Goal: Task Accomplishment & Management: Use online tool/utility

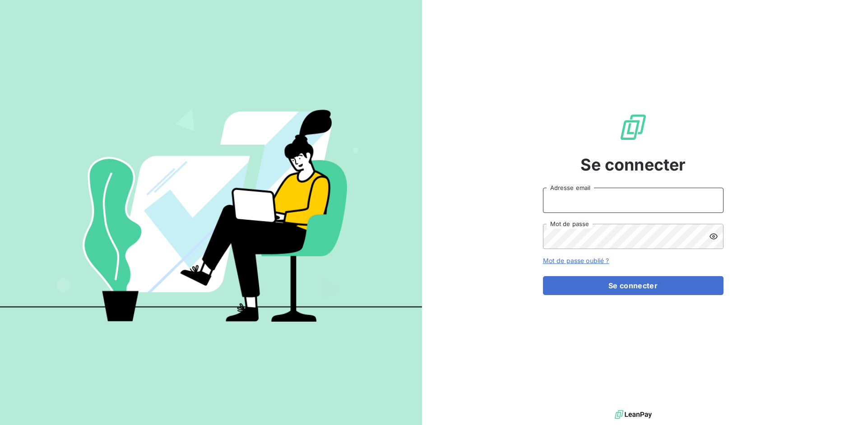
click at [641, 199] on input "Adresse email" at bounding box center [633, 200] width 181 height 25
drag, startPoint x: 576, startPoint y: 200, endPoint x: 625, endPoint y: 205, distance: 49.5
click at [625, 205] on input "admin@3dcelo" at bounding box center [633, 200] width 181 height 25
type input "admin@brut"
click at [543, 276] on button "Se connecter" at bounding box center [633, 285] width 181 height 19
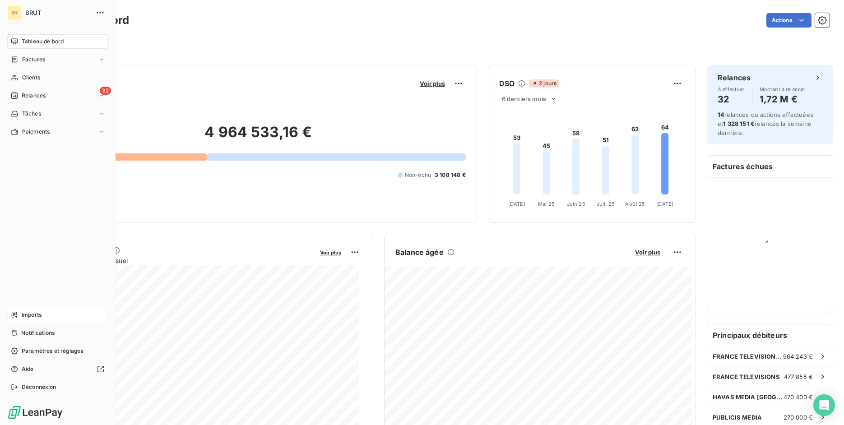
click at [22, 313] on span "Imports" at bounding box center [32, 315] width 20 height 8
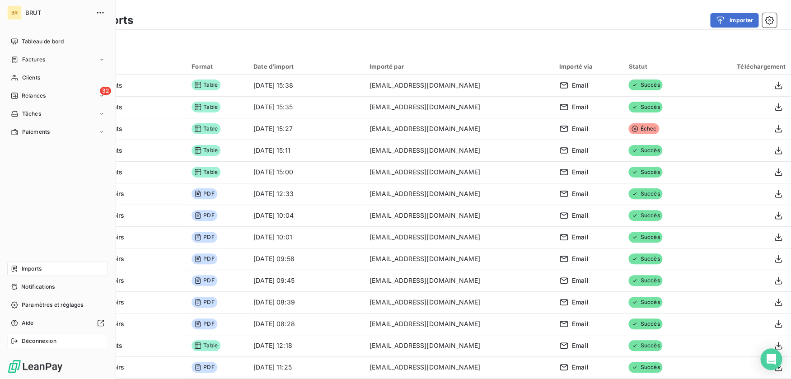
click at [13, 340] on icon at bounding box center [14, 340] width 7 height 7
